Goal: Complete application form: Fill out and submit a form for a specific purpose

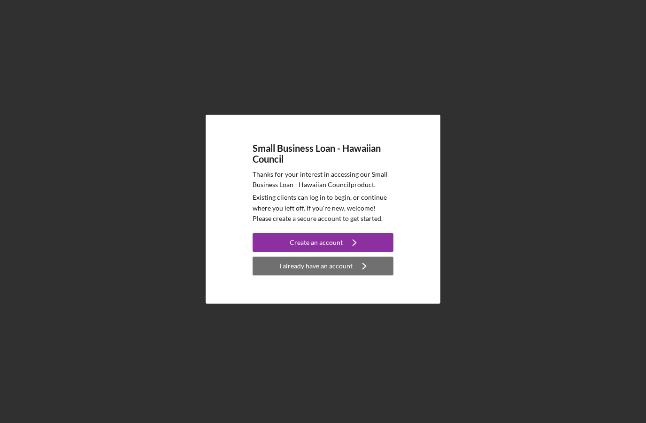
click at [326, 275] on div "I already have an account" at bounding box center [315, 265] width 73 height 19
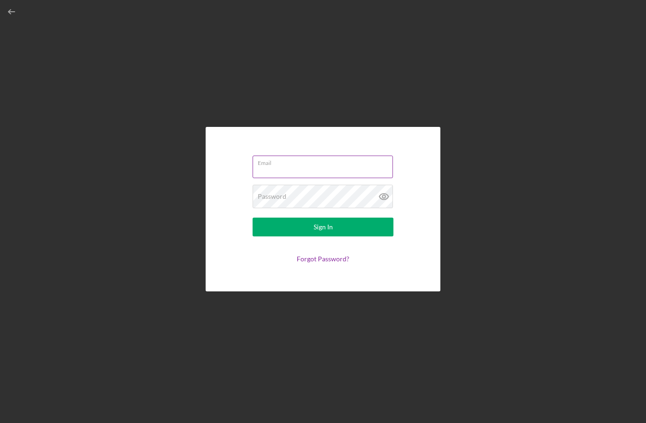
click at [300, 178] on input "Email" at bounding box center [323, 166] width 140 height 23
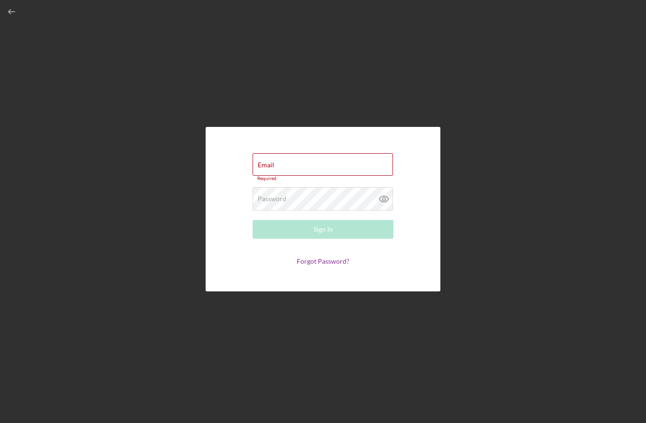
drag, startPoint x: 318, startPoint y: 390, endPoint x: 288, endPoint y: 386, distance: 30.7
click at [288, 386] on html "Email Required Password Required Sign In Forgot Password?" at bounding box center [323, 211] width 646 height 423
click at [299, 176] on input "Email" at bounding box center [323, 164] width 140 height 23
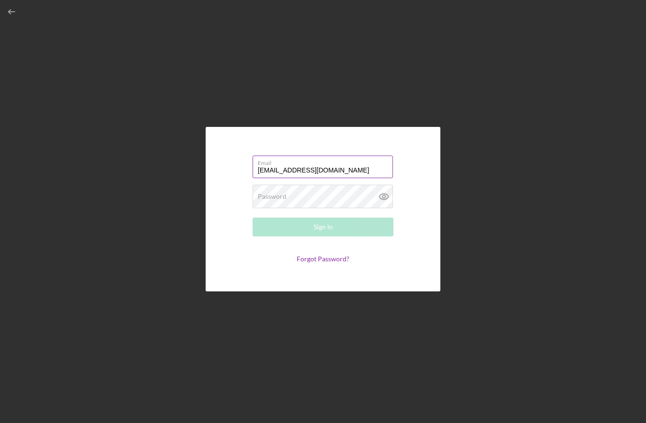
type input "[EMAIL_ADDRESS][DOMAIN_NAME]"
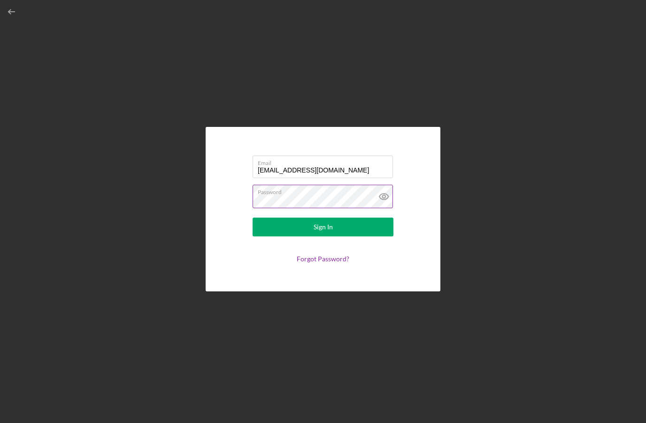
click at [386, 200] on icon at bounding box center [383, 196] width 9 height 6
click at [247, 219] on form "Email [EMAIL_ADDRESS][DOMAIN_NAME] Password Sign In Forgot Password?" at bounding box center [323, 208] width 188 height 117
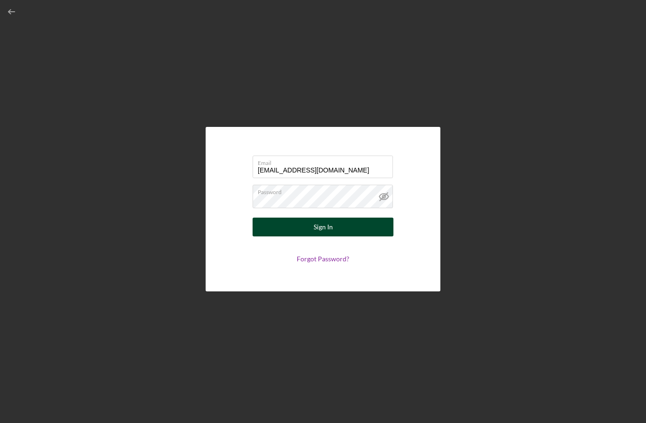
click at [310, 236] on button "Sign In" at bounding box center [323, 226] width 141 height 19
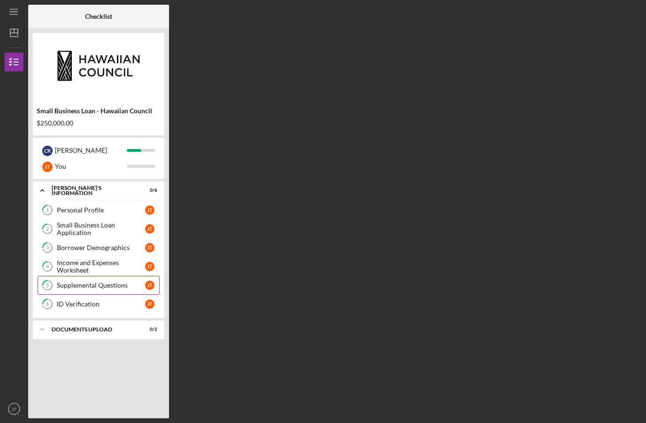
click at [122, 284] on div "Supplemental Questions" at bounding box center [101, 285] width 88 height 8
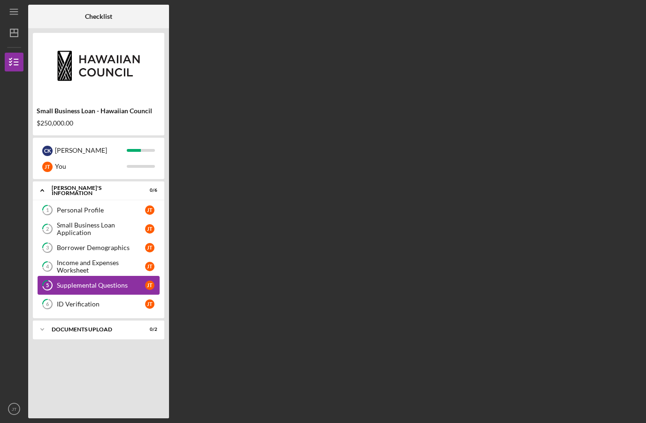
scroll to position [33, 0]
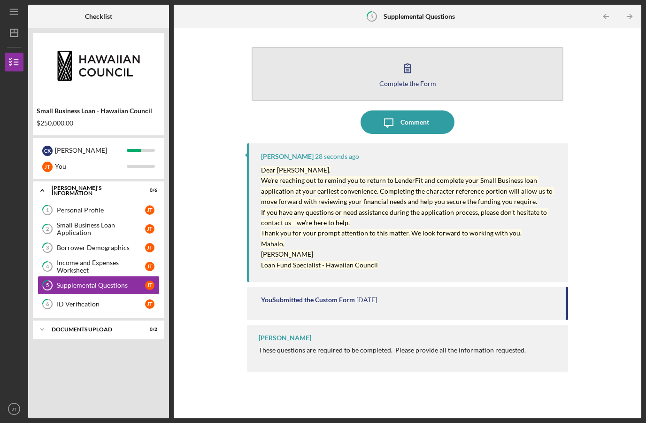
click at [408, 56] on icon "button" at bounding box center [407, 67] width 23 height 23
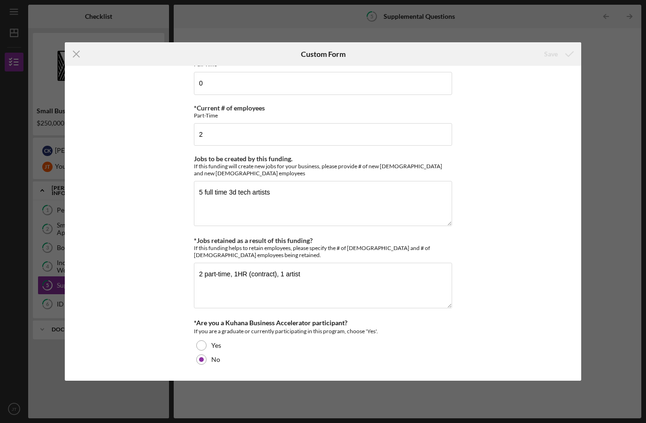
scroll to position [595, 0]
click at [613, 70] on div "Icon/Menu Close Custom Form Save *Full Legal Name [PERSON_NAME] [PERSON_NAME] *…" at bounding box center [323, 211] width 646 height 423
click at [83, 57] on icon "Icon/Menu Close" at bounding box center [76, 53] width 23 height 23
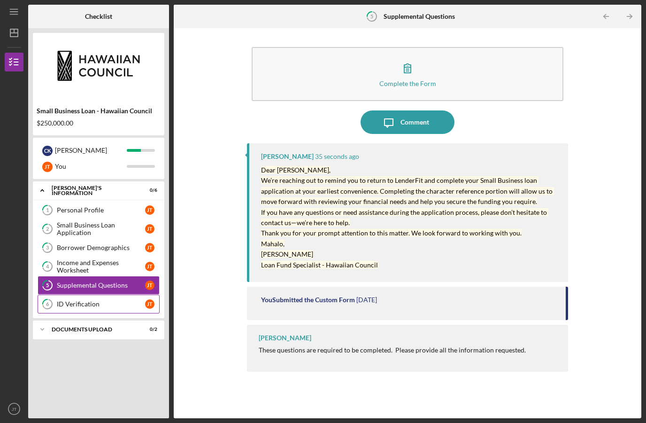
click at [88, 300] on div "ID Verification" at bounding box center [101, 304] width 88 height 8
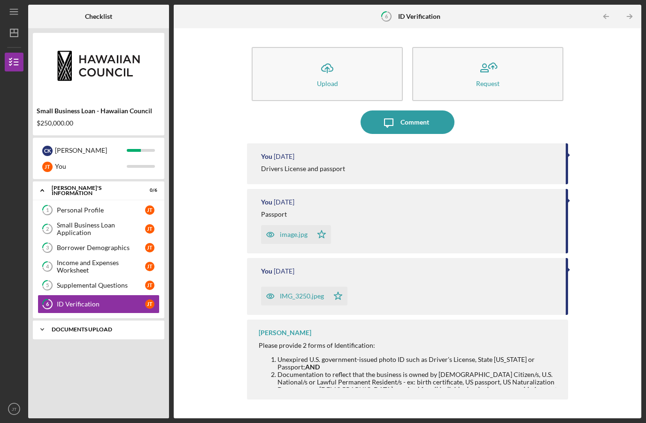
click at [98, 320] on div "Icon/Expander DOCUMENTS UPLOAD 0 / 2" at bounding box center [98, 329] width 131 height 19
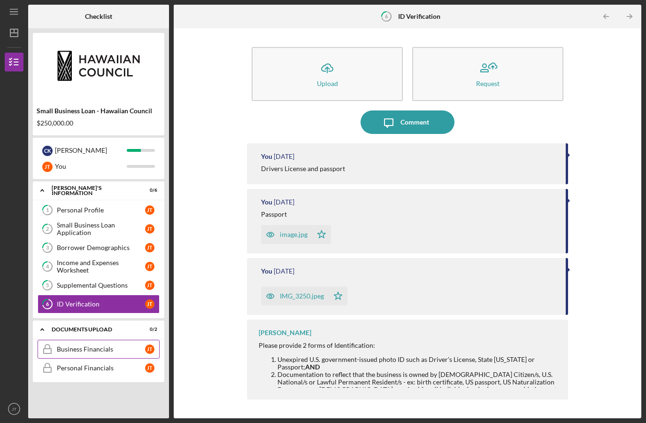
click at [101, 345] on div "Business Financials" at bounding box center [101, 349] width 88 height 8
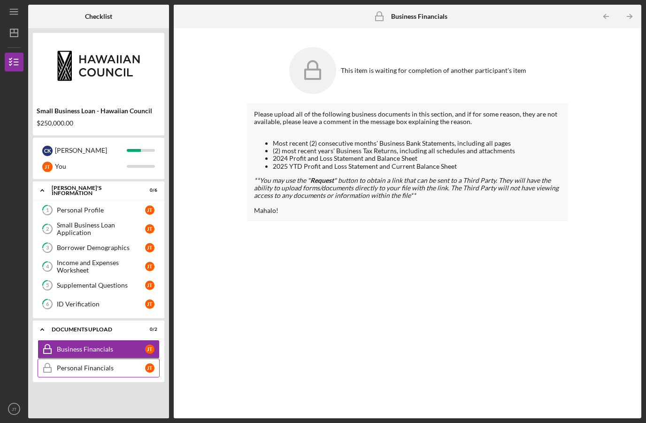
click at [102, 364] on div "Personal Financials" at bounding box center [101, 368] width 88 height 8
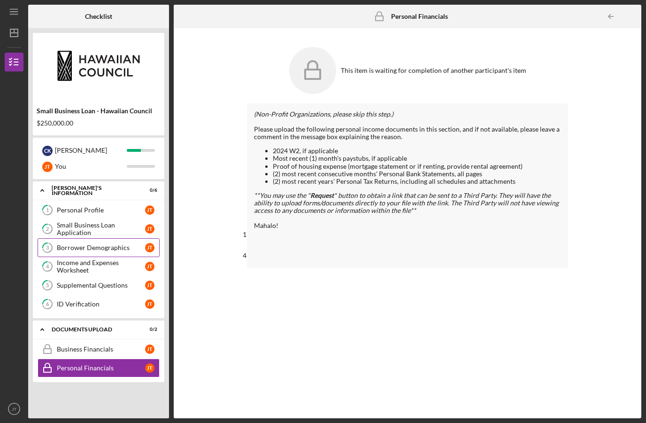
click at [113, 244] on div "Borrower Demographics" at bounding box center [101, 248] width 88 height 8
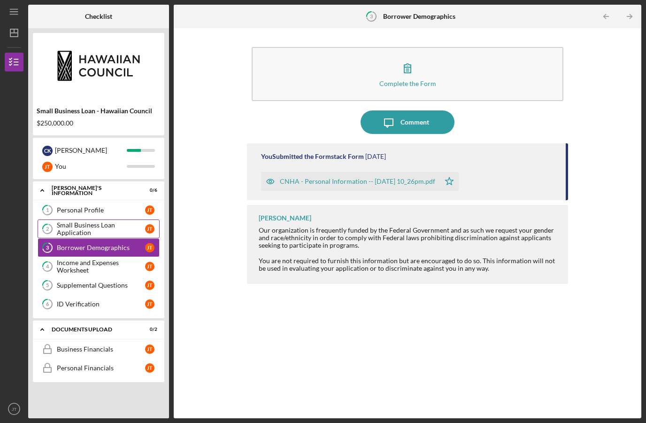
click at [111, 221] on div "Small Business Loan Application" at bounding box center [101, 228] width 88 height 15
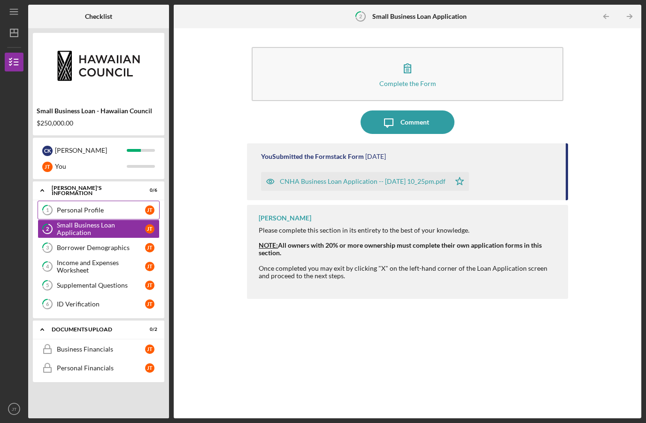
click at [123, 201] on link "1 Personal Profile [PERSON_NAME]" at bounding box center [99, 210] width 122 height 19
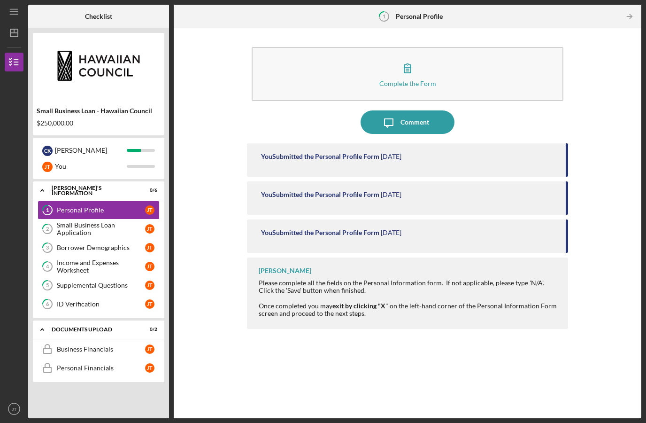
drag, startPoint x: 143, startPoint y: 242, endPoint x: 224, endPoint y: 397, distance: 174.7
click at [224, 397] on html "Icon/Menu 1 Personal Profile Checklist Small Business Loan - Hawaiian Council $…" at bounding box center [323, 211] width 646 height 423
click at [84, 238] on link "3 Borrower Demographics [PERSON_NAME]" at bounding box center [99, 247] width 122 height 19
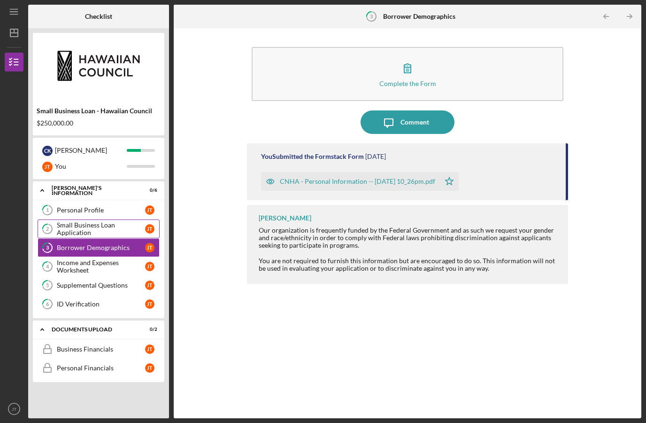
click at [83, 221] on div "Small Business Loan Application" at bounding box center [101, 228] width 88 height 15
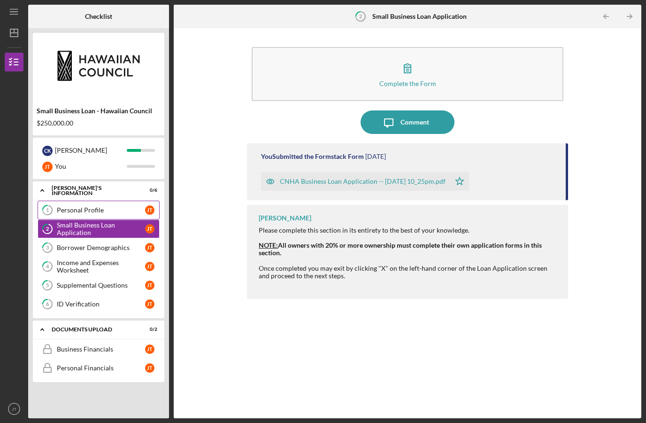
click at [88, 206] on div "Personal Profile" at bounding box center [101, 210] width 88 height 8
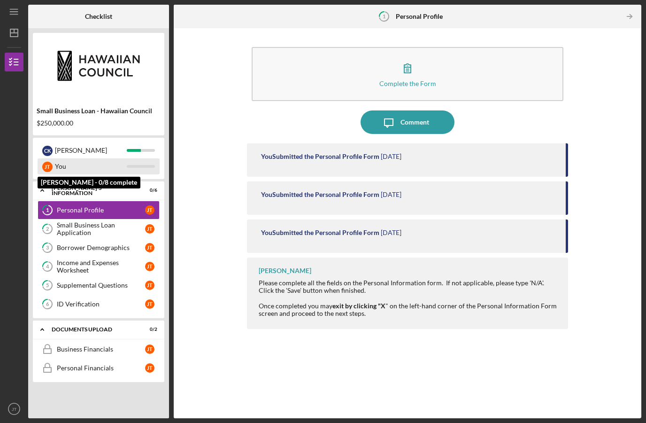
click at [131, 158] on div "[PERSON_NAME] You" at bounding box center [99, 166] width 122 height 16
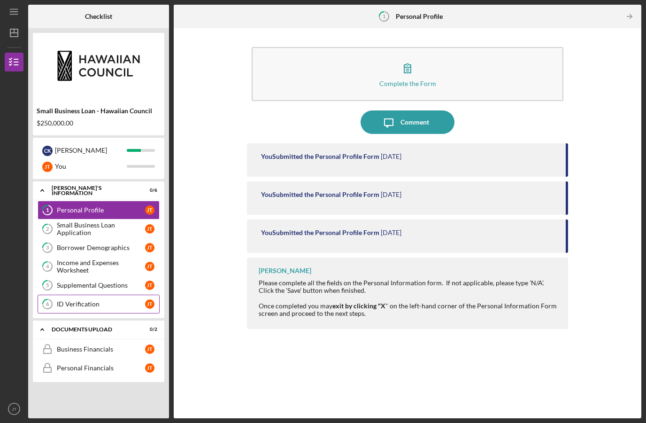
click at [122, 294] on link "6 ID Verification [PERSON_NAME]" at bounding box center [99, 303] width 122 height 19
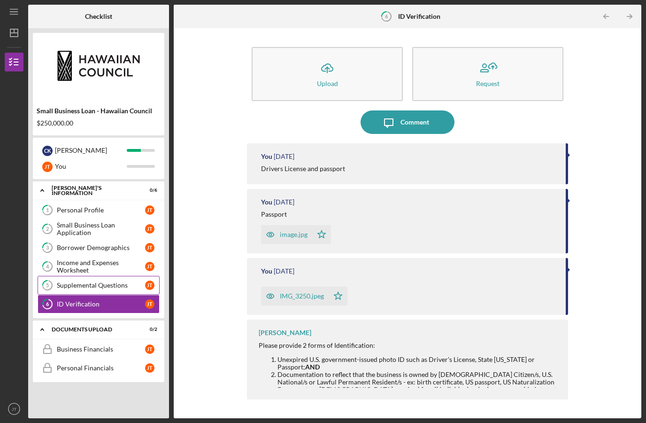
click at [90, 281] on div "Supplemental Questions" at bounding box center [101, 285] width 88 height 8
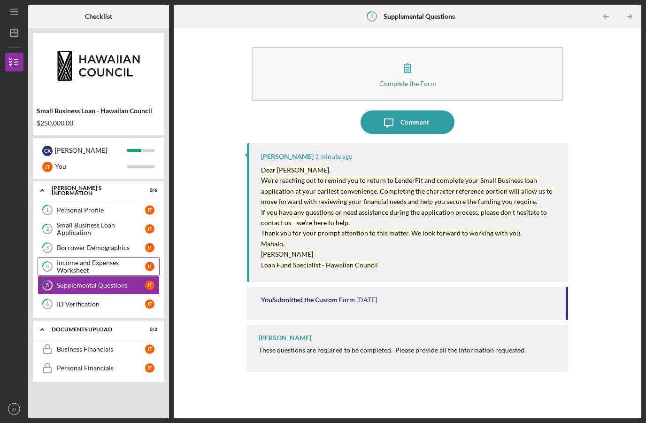
click at [82, 259] on div "Income and Expenses Worksheet" at bounding box center [101, 266] width 88 height 15
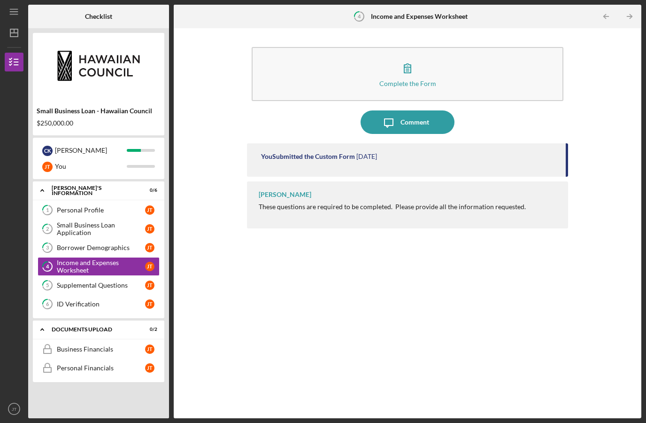
drag, startPoint x: 179, startPoint y: 221, endPoint x: 258, endPoint y: 394, distance: 190.4
click at [258, 394] on html "Icon/Menu 4 Income and Expenses Worksheet Checklist Small Business Loan - Hawai…" at bounding box center [323, 211] width 646 height 423
